Goal: Navigation & Orientation: Find specific page/section

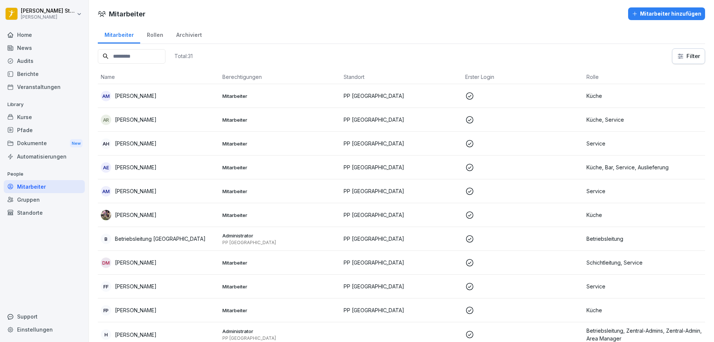
click at [24, 33] on div "Home" at bounding box center [44, 34] width 81 height 13
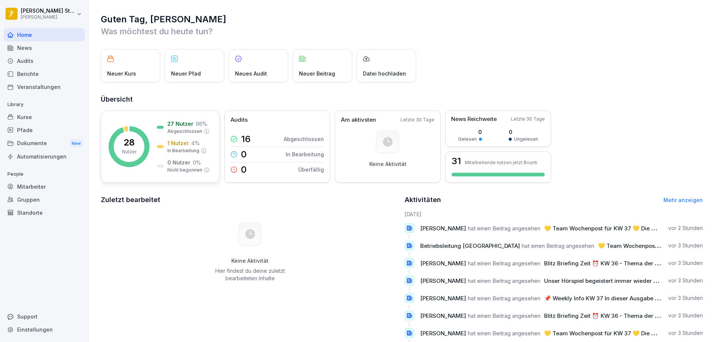
click at [175, 123] on p "27 Nutzer" at bounding box center [180, 124] width 26 height 8
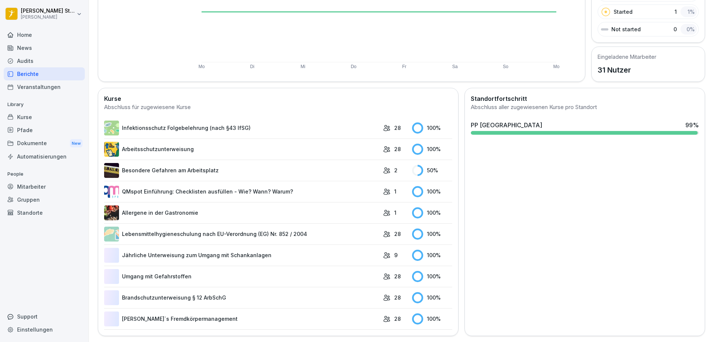
scroll to position [133, 0]
click at [196, 169] on link "Besondere Gefahren am Arbeitsplatz" at bounding box center [241, 170] width 275 height 15
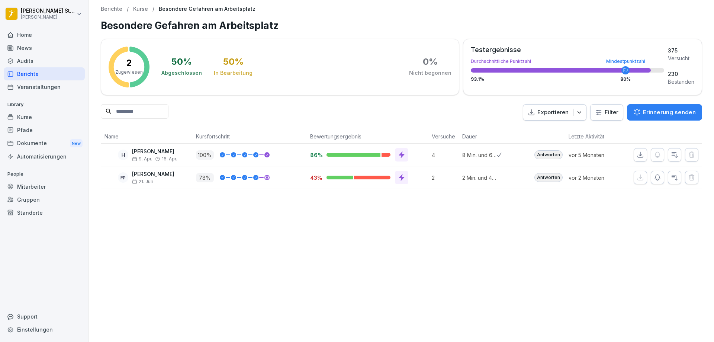
click at [25, 35] on div "Home" at bounding box center [44, 34] width 81 height 13
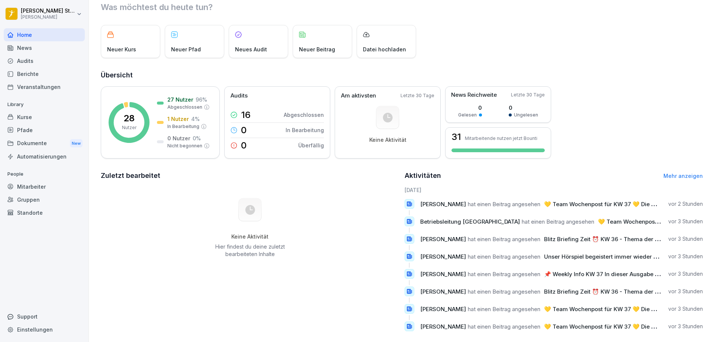
scroll to position [38, 0]
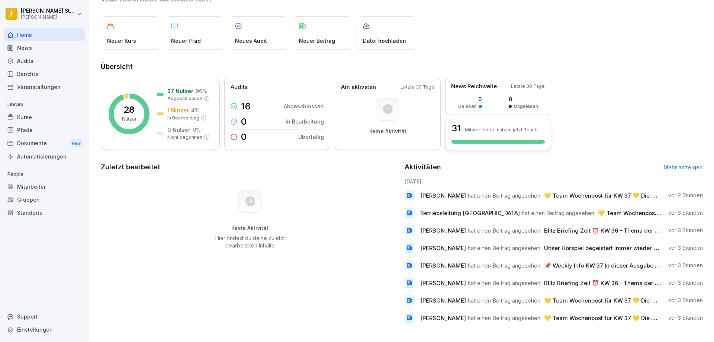
click at [486, 133] on div "31 Mitarbeitende nutzen jetzt Bounti" at bounding box center [498, 134] width 106 height 31
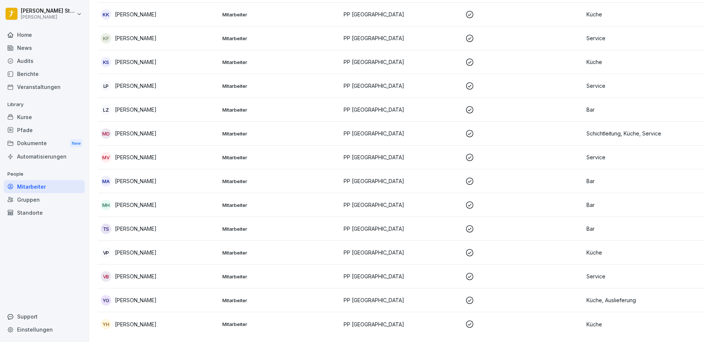
scroll to position [493, 0]
click at [133, 82] on p "[PERSON_NAME]" at bounding box center [136, 86] width 42 height 8
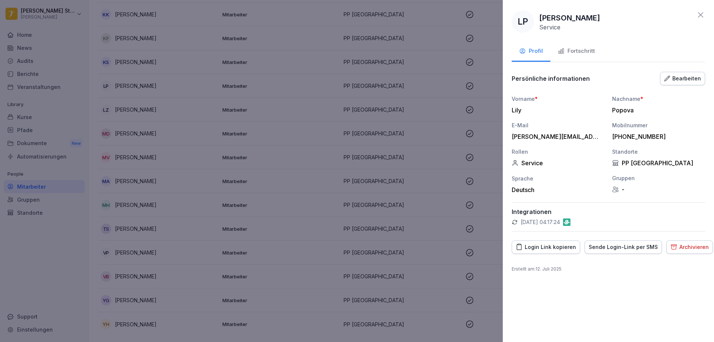
click at [700, 14] on icon at bounding box center [700, 14] width 9 height 9
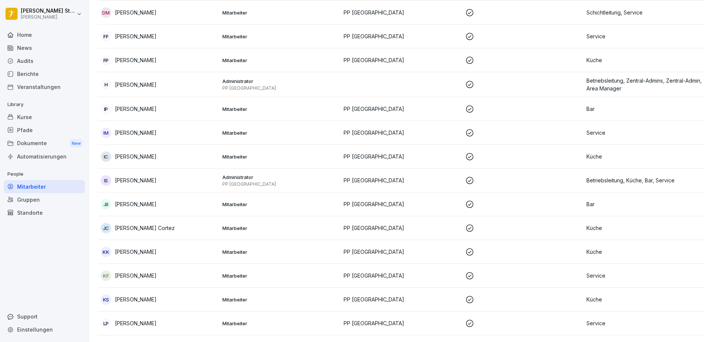
scroll to position [232, 0]
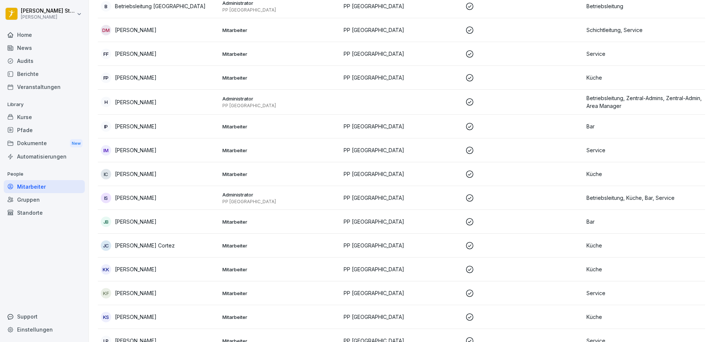
click at [129, 52] on p "[PERSON_NAME]" at bounding box center [136, 54] width 42 height 8
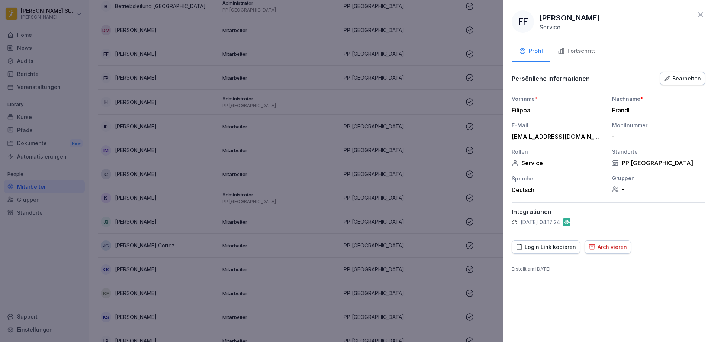
click at [551, 250] on div "Login Link kopieren" at bounding box center [546, 247] width 60 height 8
click at [584, 52] on div "Fortschritt" at bounding box center [576, 51] width 37 height 9
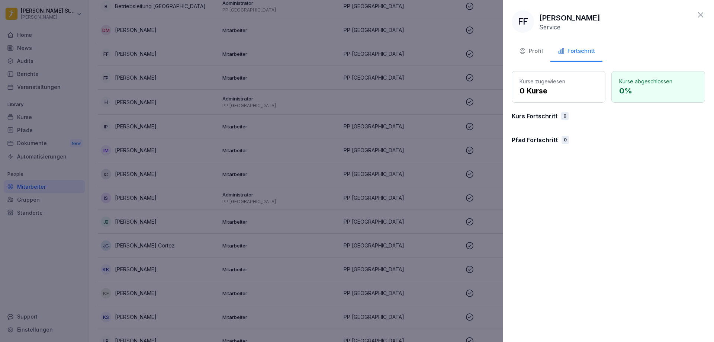
click at [527, 53] on div "Profil" at bounding box center [531, 51] width 24 height 9
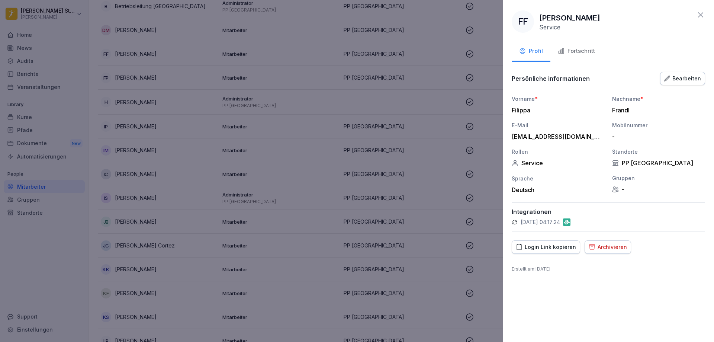
click at [562, 51] on icon "button" at bounding box center [561, 51] width 7 height 7
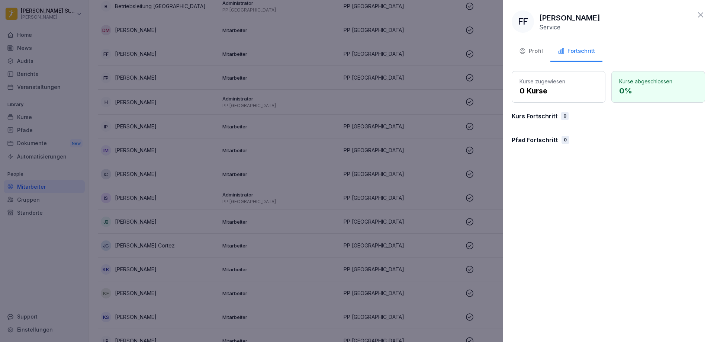
click at [401, 71] on div at bounding box center [357, 171] width 714 height 342
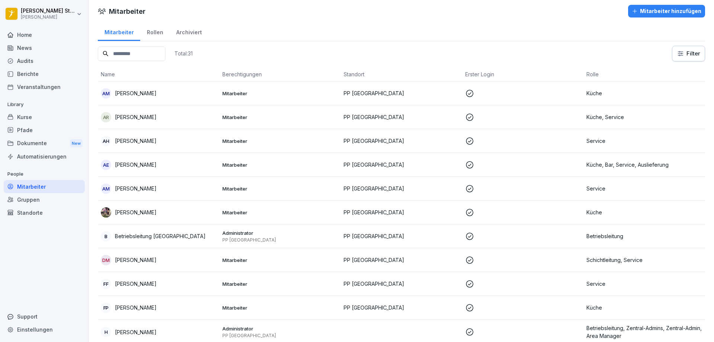
scroll to position [0, 0]
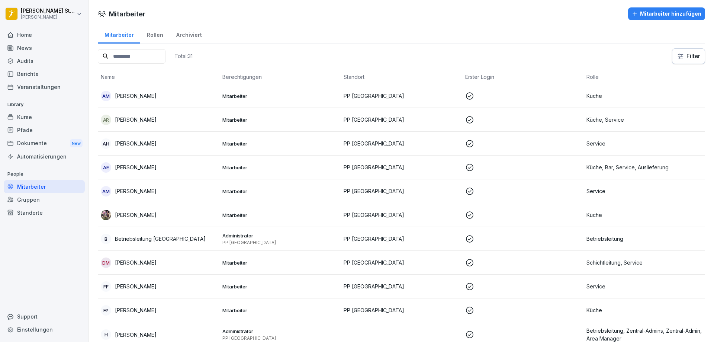
click at [34, 143] on div "Dokumente New" at bounding box center [44, 143] width 81 height 14
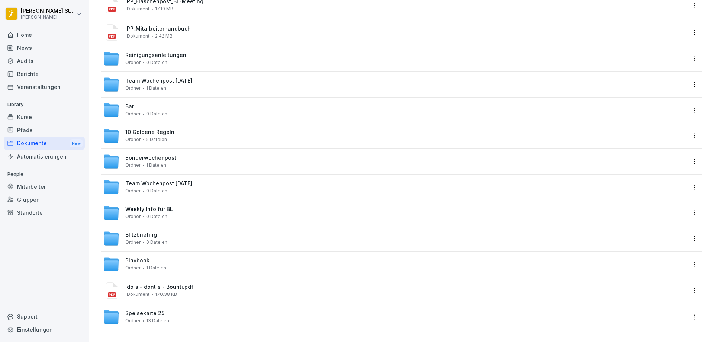
scroll to position [166, 0]
